Goal: Task Accomplishment & Management: Manage account settings

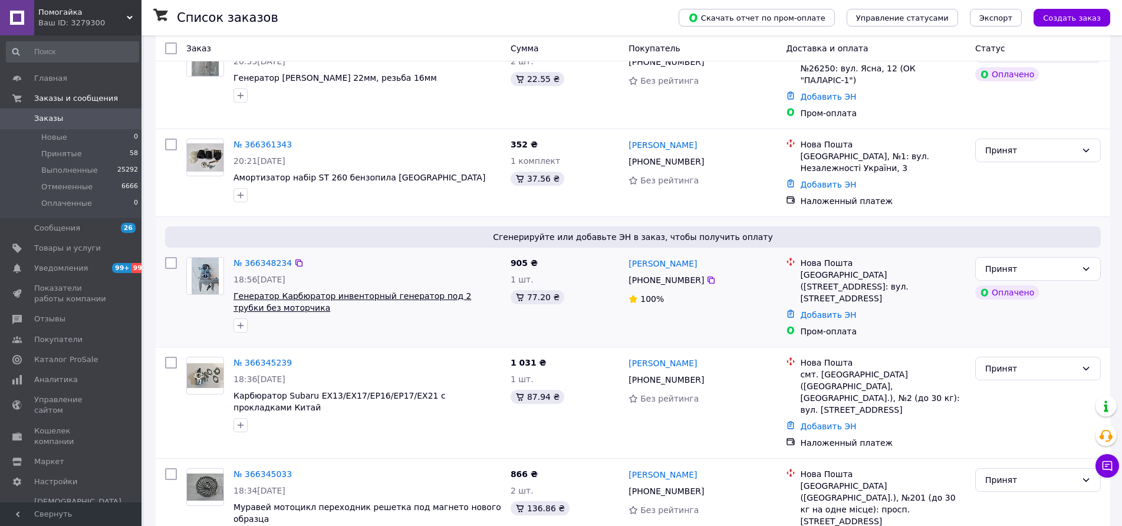
scroll to position [118, 0]
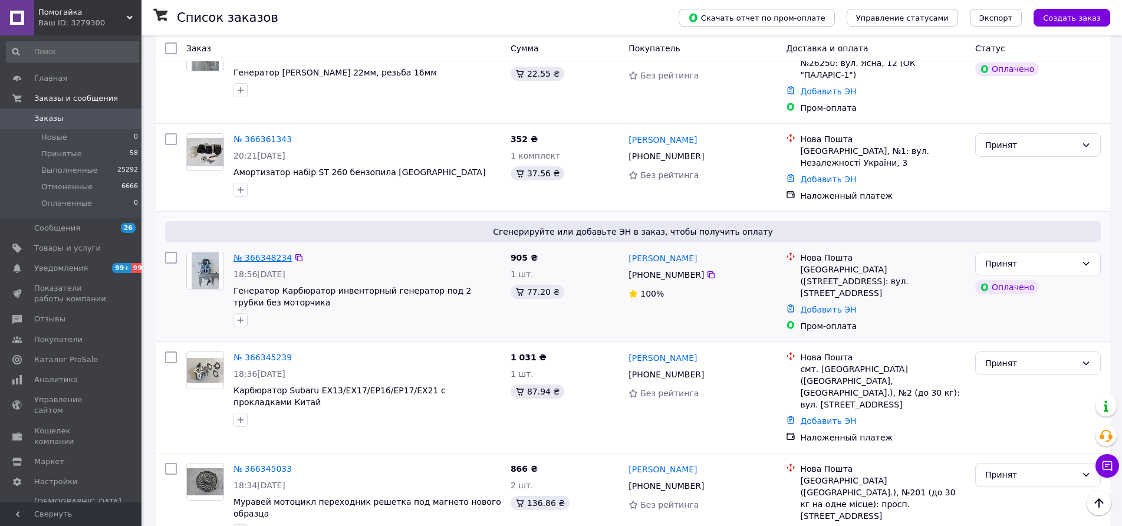
click at [258, 253] on link "№ 366348234" at bounding box center [262, 257] width 58 height 9
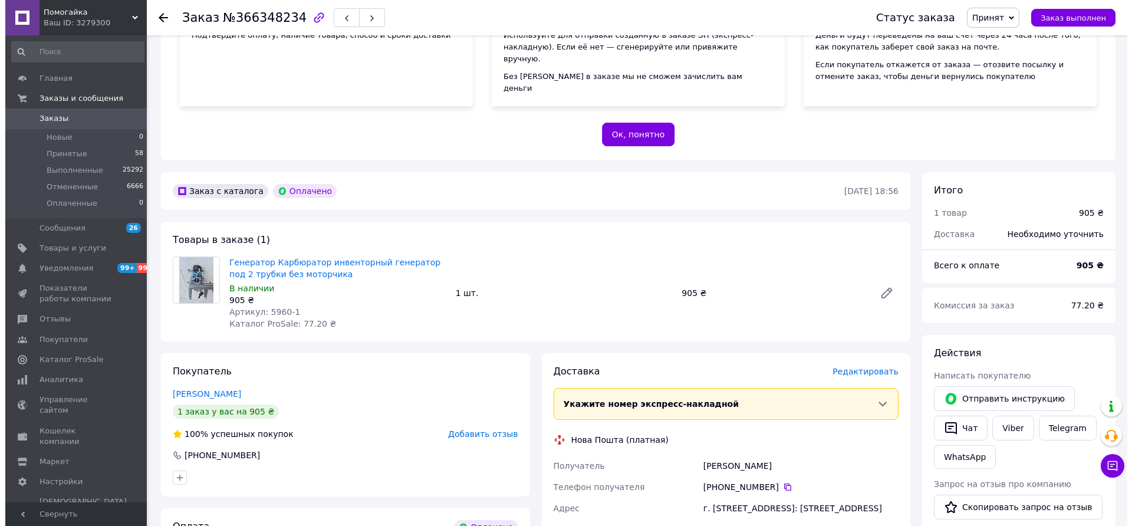
scroll to position [295, 0]
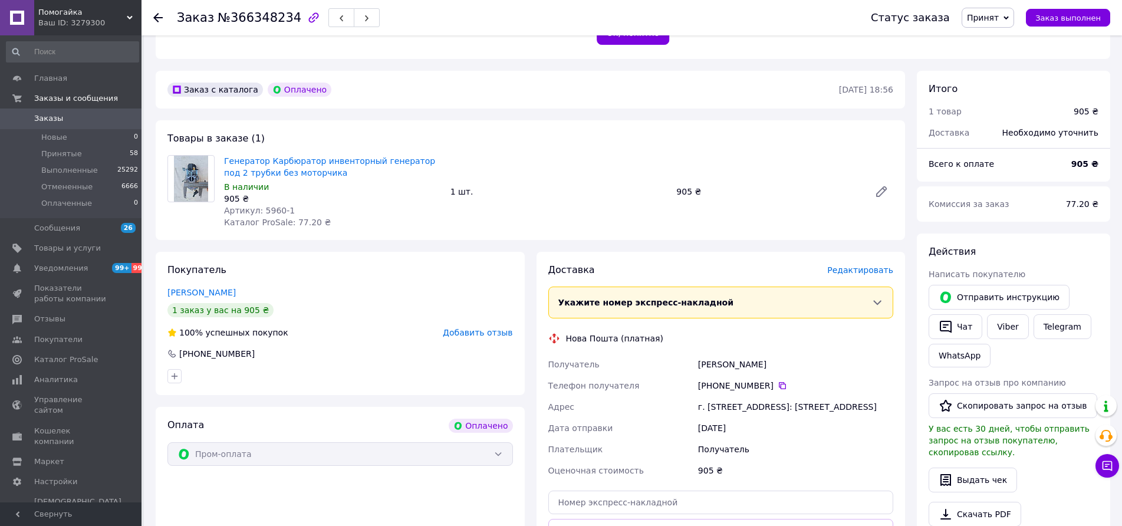
click at [839, 265] on span "Редактировать" at bounding box center [860, 269] width 66 height 9
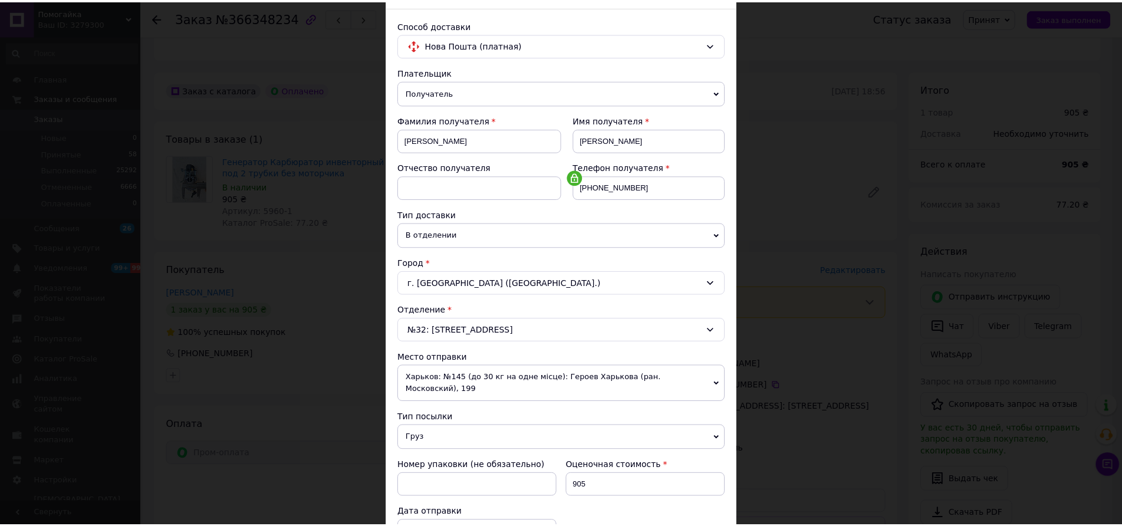
scroll to position [257, 0]
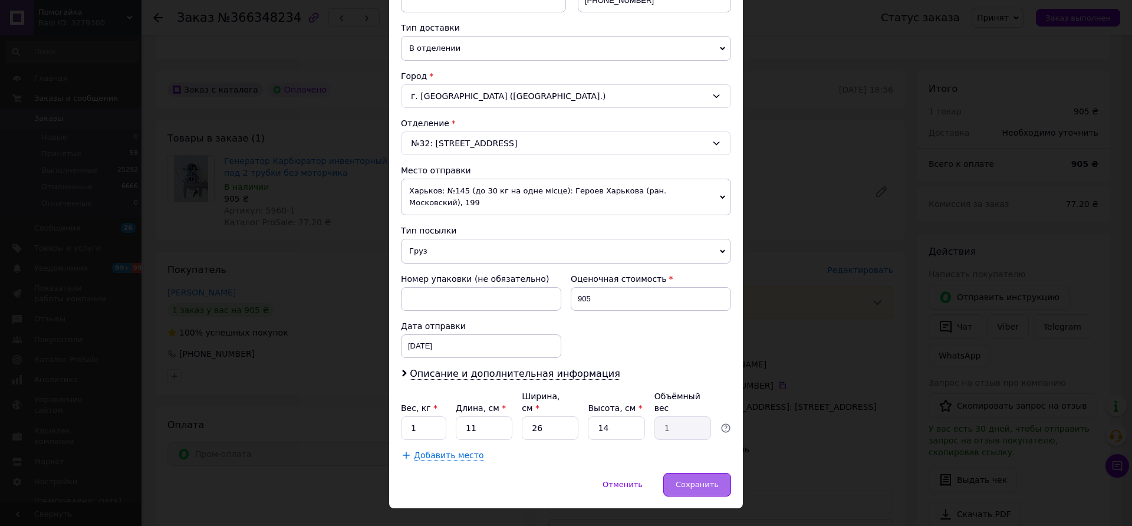
click at [688, 480] on span "Сохранить" at bounding box center [696, 484] width 43 height 9
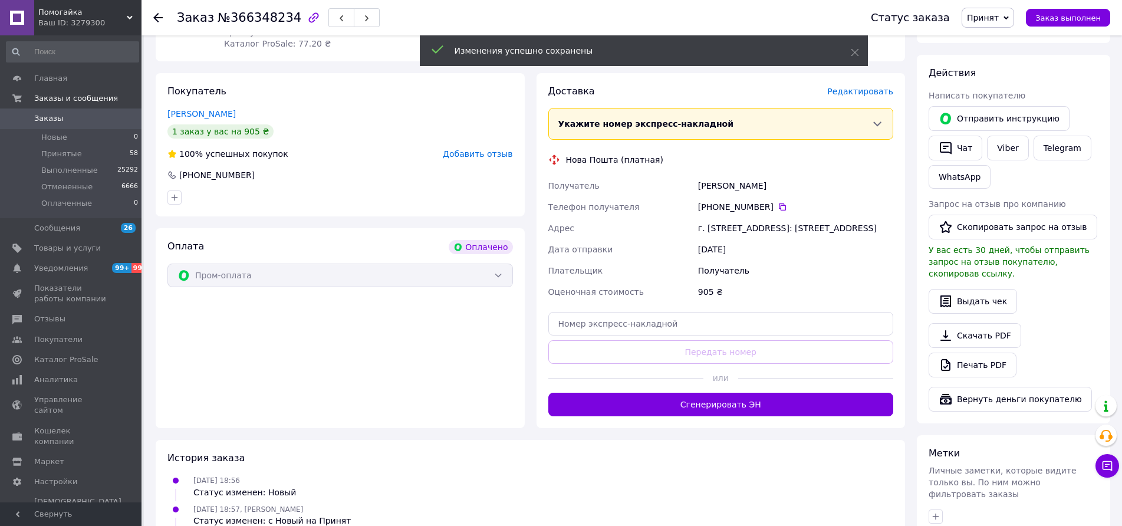
scroll to position [530, 0]
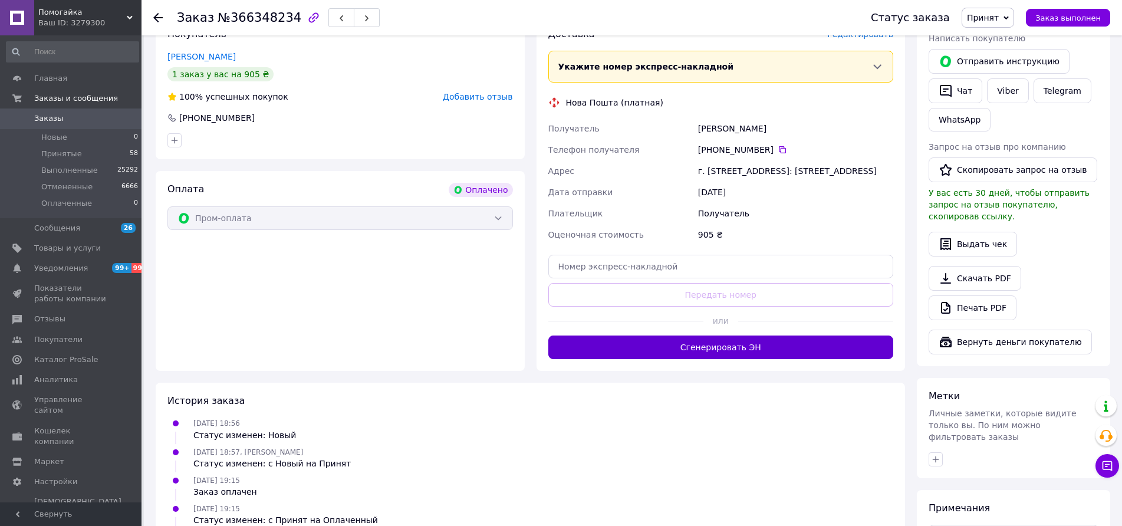
click at [780, 348] on button "Сгенерировать ЭН" at bounding box center [720, 347] width 345 height 24
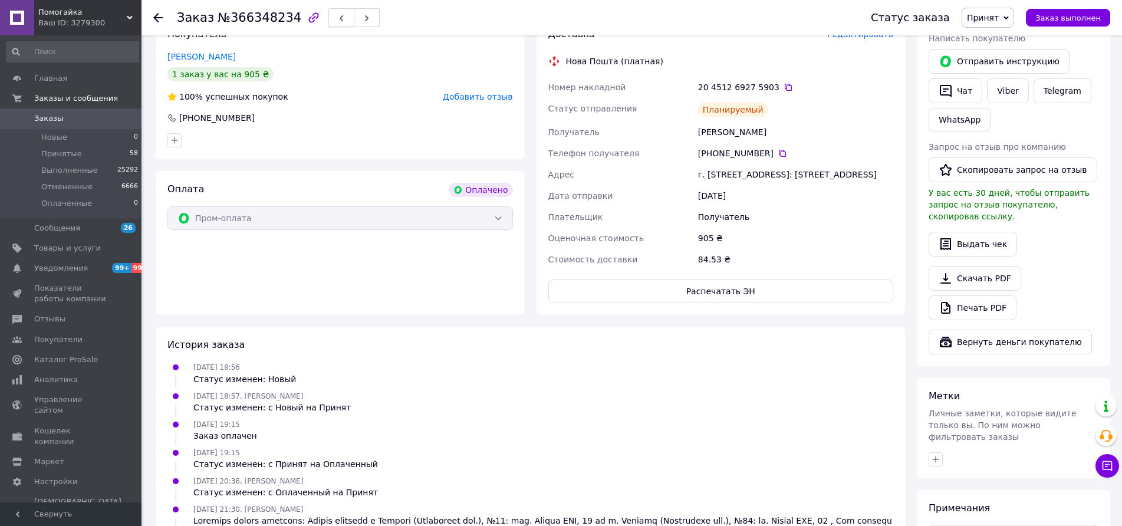
click at [338, 19] on icon "button" at bounding box center [341, 18] width 7 height 7
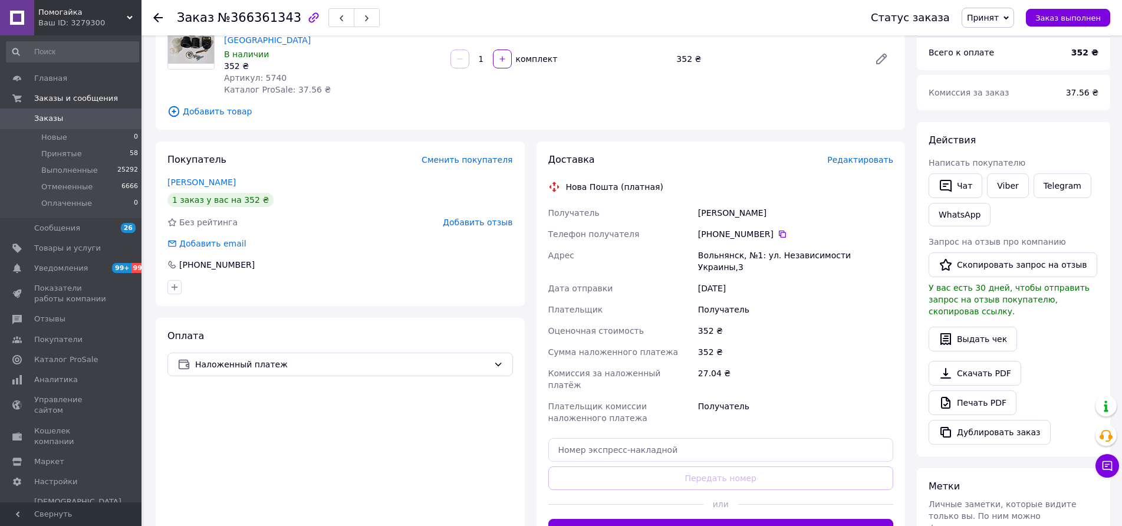
scroll to position [118, 0]
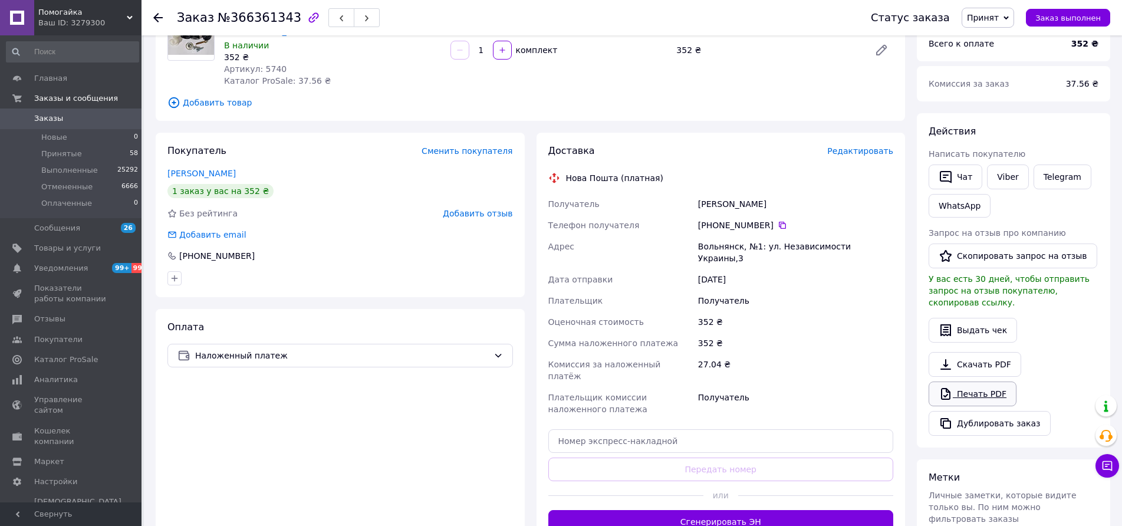
click at [975, 387] on link "Печать PDF" at bounding box center [972, 393] width 88 height 25
click at [331, 18] on button "button" at bounding box center [341, 17] width 26 height 19
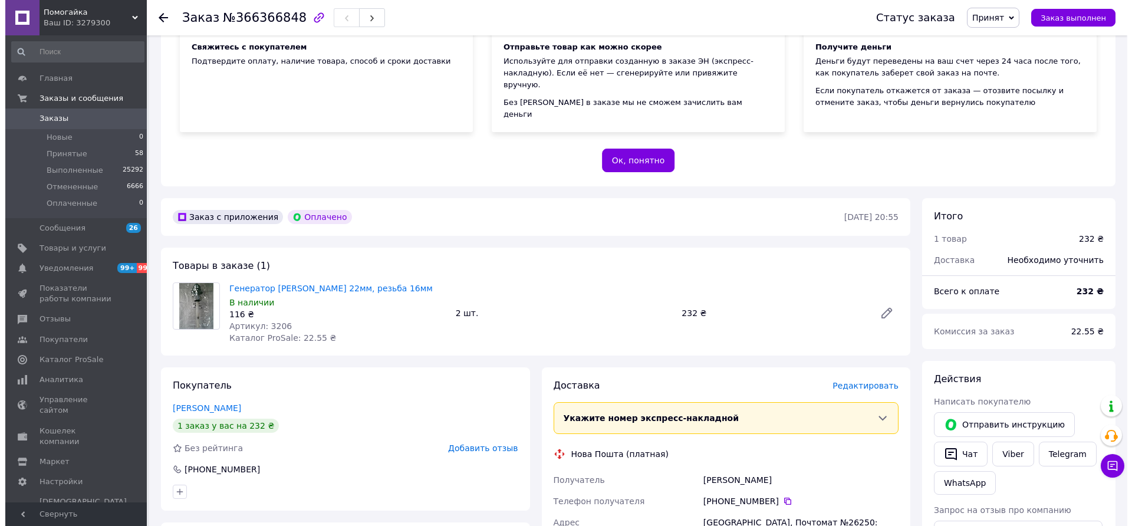
scroll to position [295, 0]
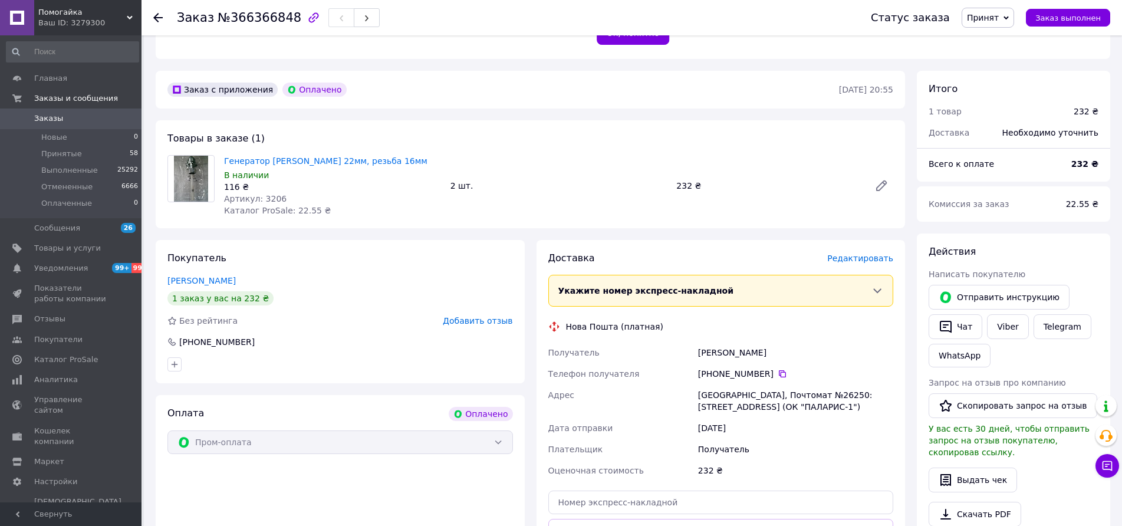
click at [859, 253] on span "Редактировать" at bounding box center [860, 257] width 66 height 9
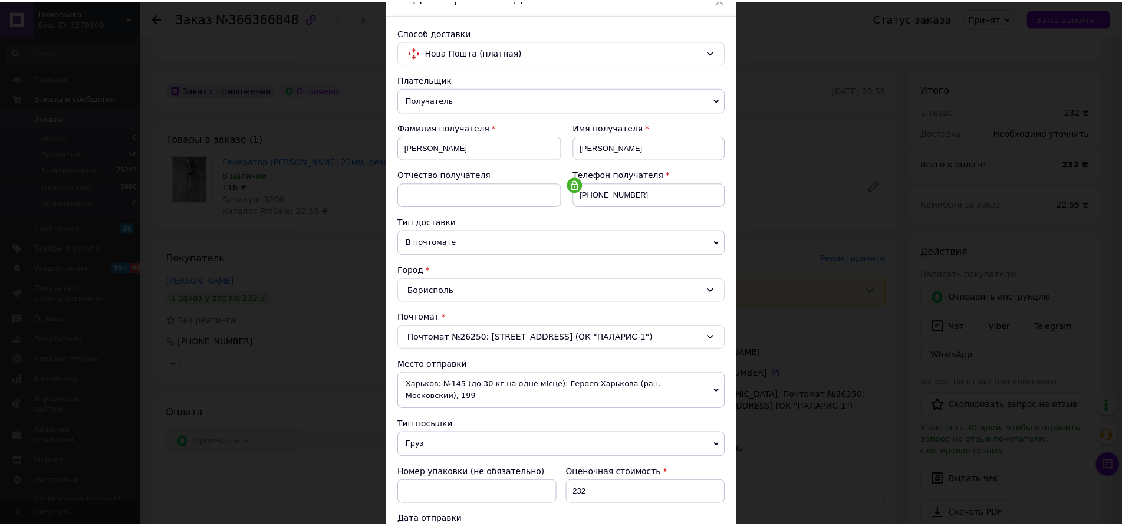
scroll to position [236, 0]
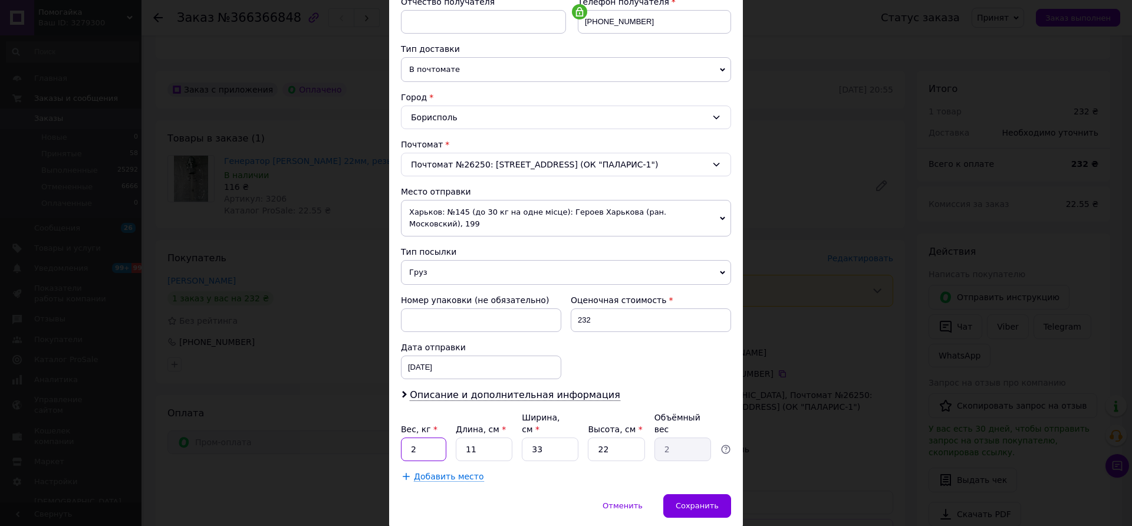
click at [431, 437] on input "2" at bounding box center [423, 449] width 45 height 24
type input "1"
click at [551, 437] on input "33" at bounding box center [550, 449] width 57 height 24
type input "3"
type input "0.18"
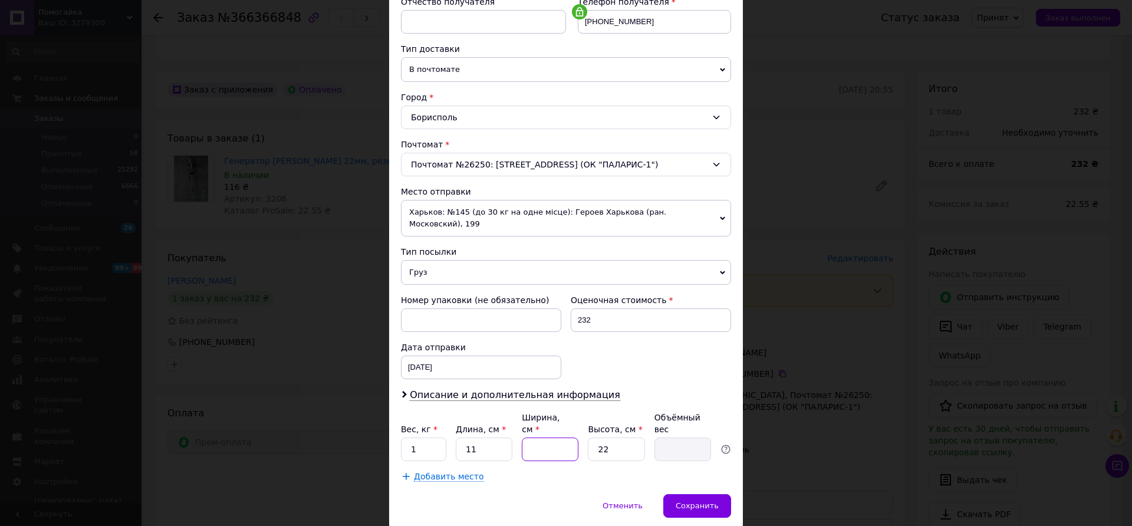
type input "8"
type input "0.48"
type input "8"
click at [681, 501] on span "Сохранить" at bounding box center [696, 505] width 43 height 9
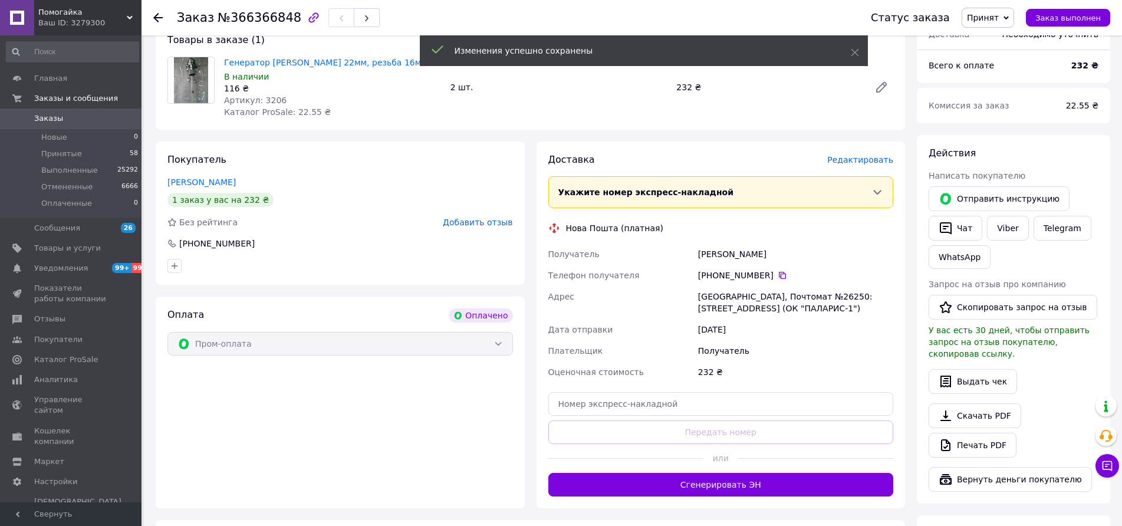
scroll to position [413, 0]
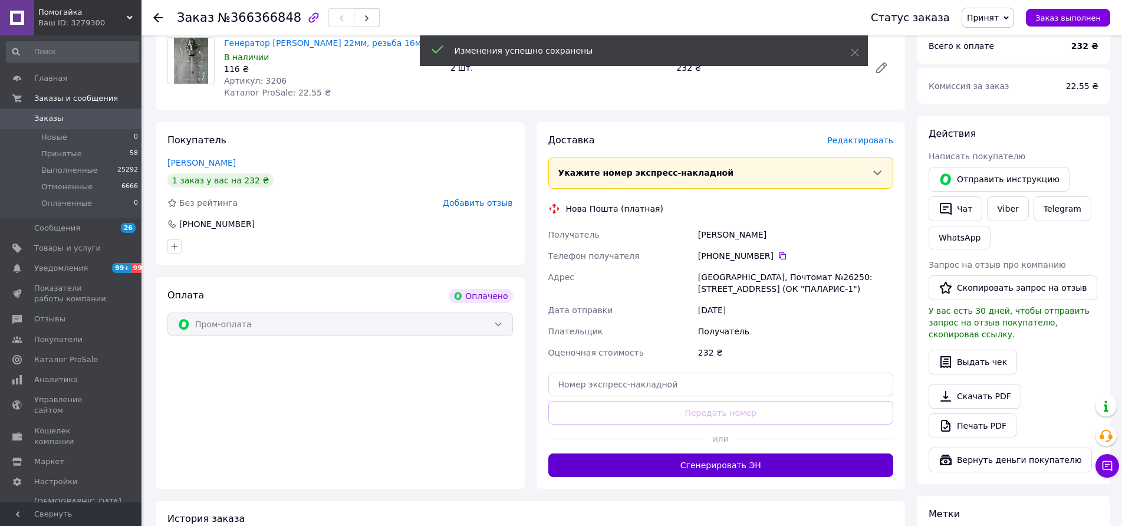
click at [715, 453] on button "Сгенерировать ЭН" at bounding box center [720, 465] width 345 height 24
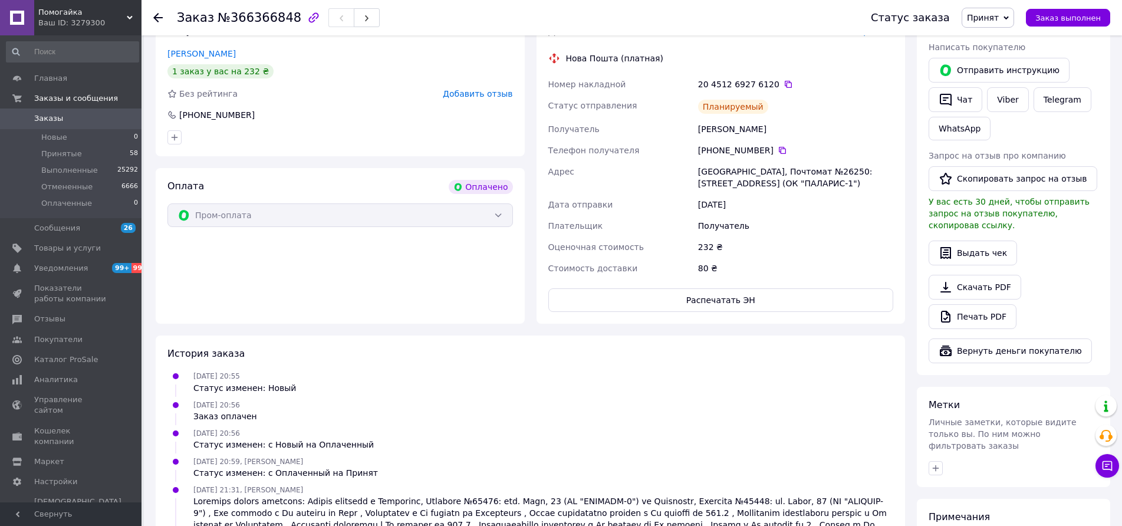
scroll to position [530, 0]
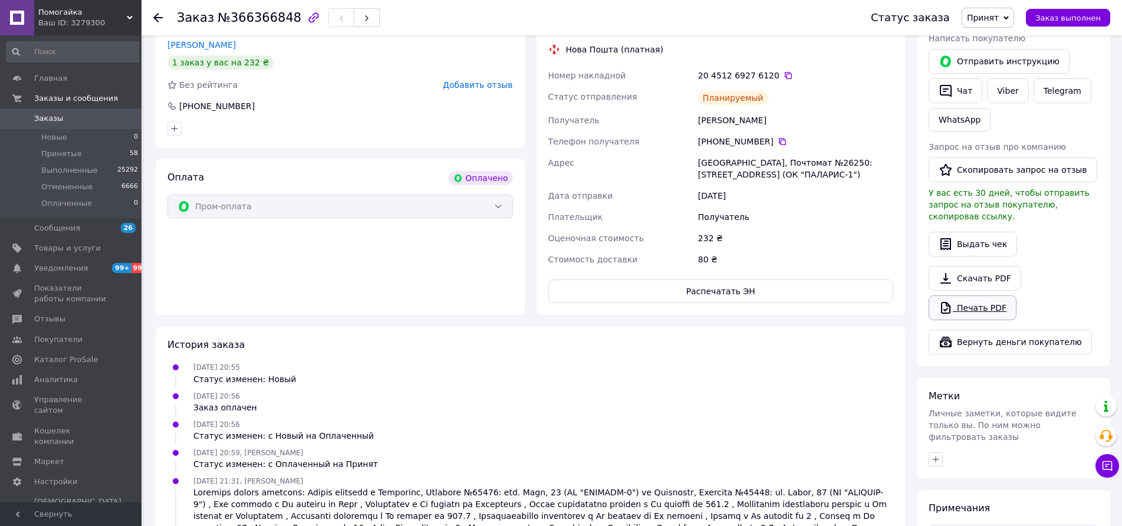
click at [961, 295] on link "Печать PDF" at bounding box center [972, 307] width 88 height 25
click at [80, 152] on li "Принятые 58" at bounding box center [72, 154] width 145 height 17
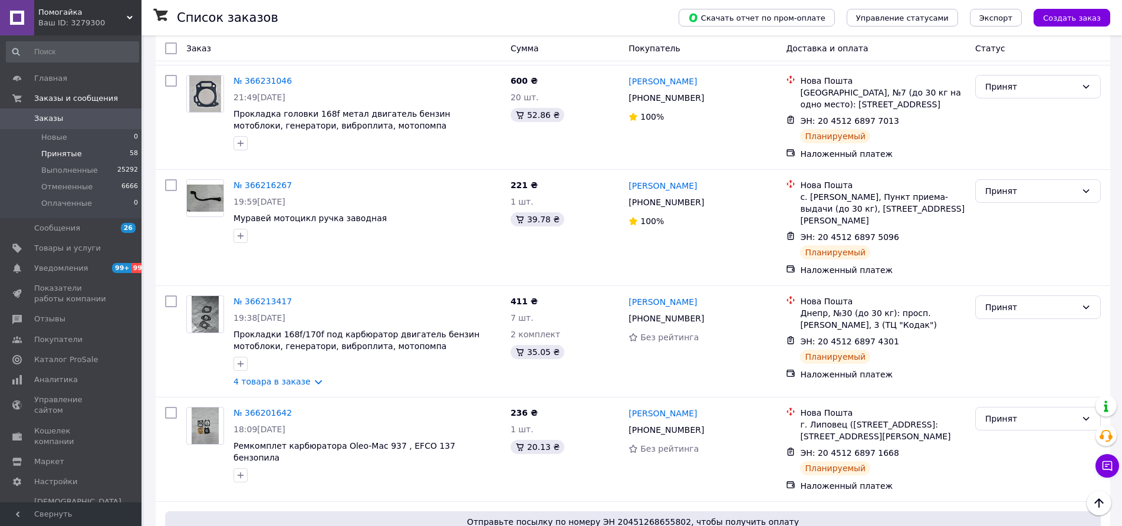
scroll to position [1842, 0]
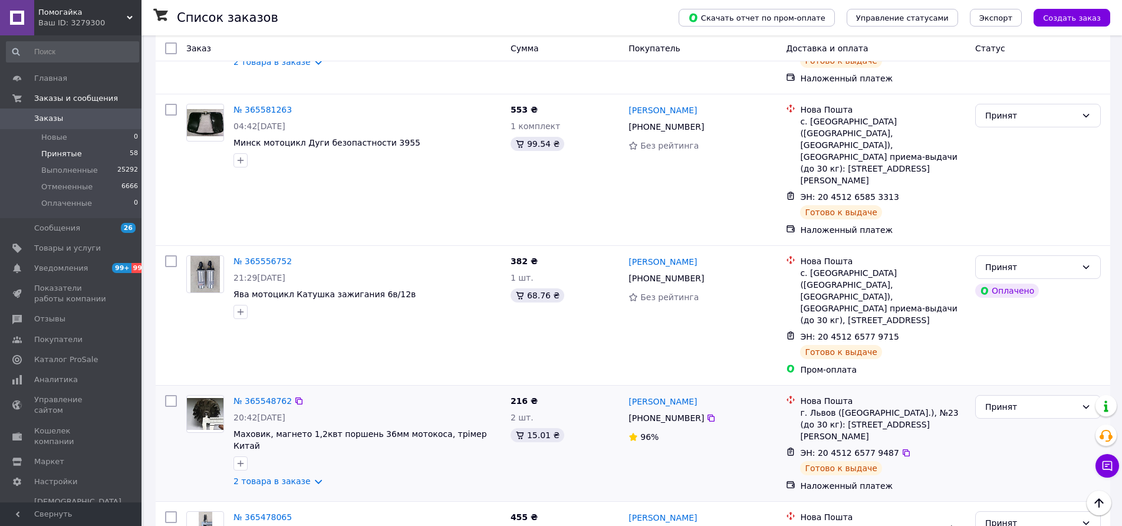
scroll to position [1664, 0]
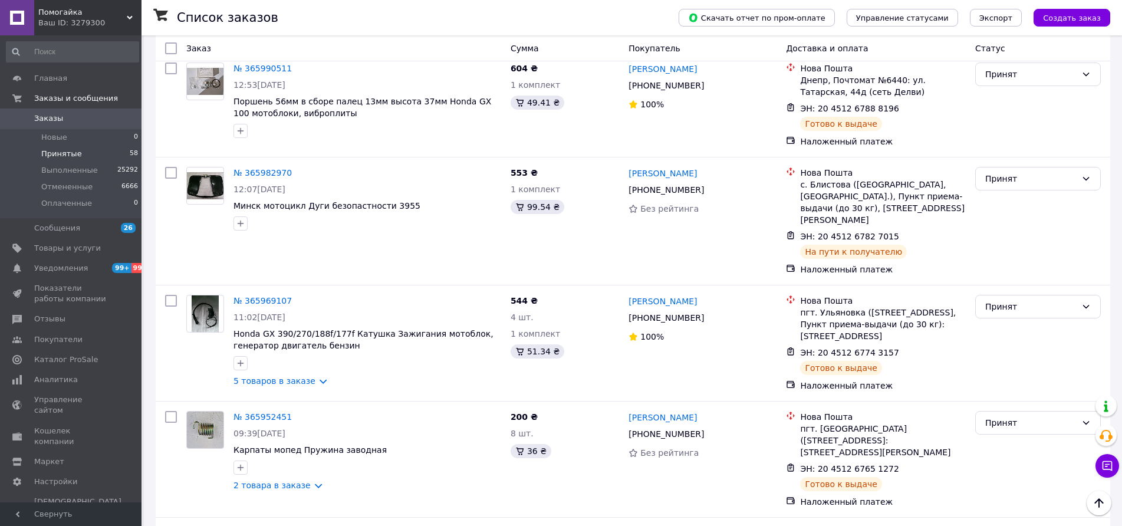
scroll to position [1924, 0]
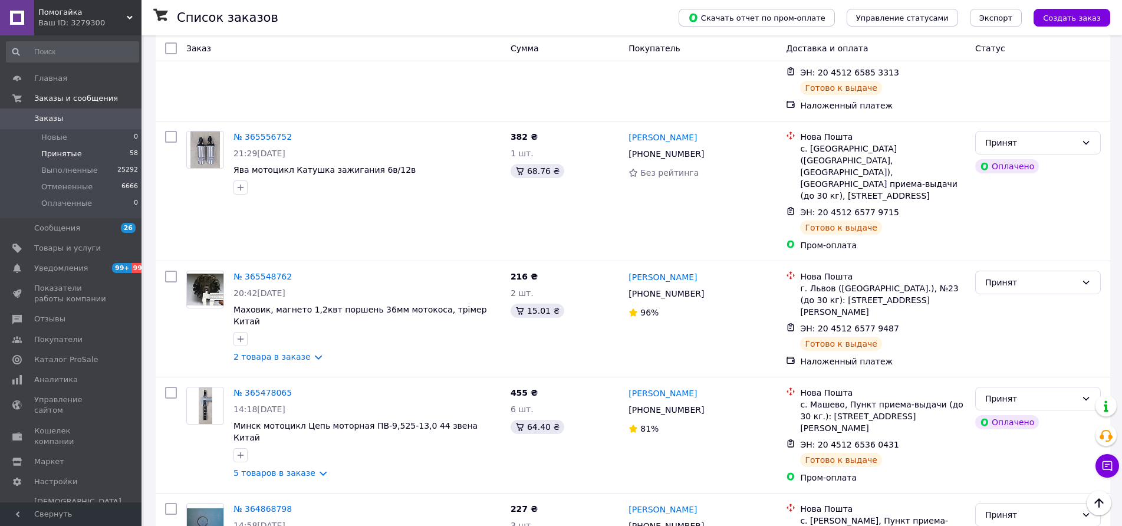
scroll to position [1664, 0]
